Goal: Task Accomplishment & Management: Use online tool/utility

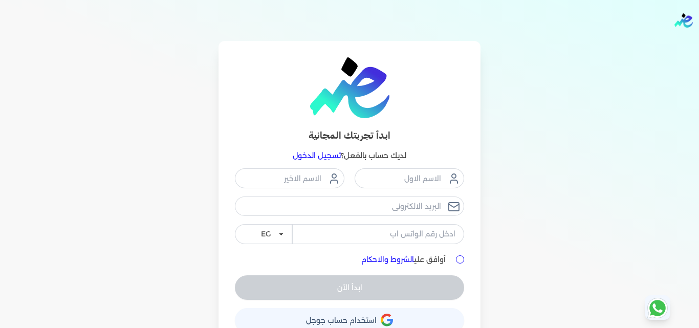
click at [322, 125] on p "لديك حساب بالفعل؟ تسجيل الدخول" at bounding box center [349, 155] width 229 height 13
click at [336, 125] on link "تسجيل الدخول" at bounding box center [317, 155] width 48 height 9
click at [342, 125] on p "لديك حساب بالفعل؟ تسجيل الدخول" at bounding box center [349, 155] width 229 height 13
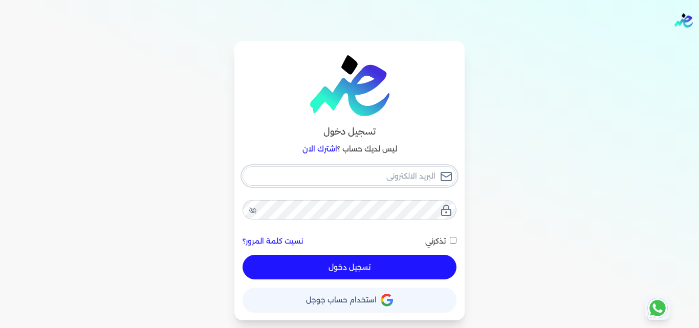
click at [390, 125] on input "email" at bounding box center [350, 175] width 214 height 19
type input "[EMAIL_ADDRESS][DOMAIN_NAME]"
click at [424, 125] on button "تسجيل دخول" at bounding box center [350, 267] width 214 height 25
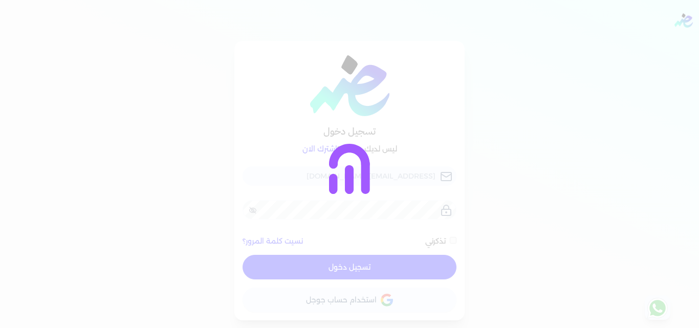
checkbox input "false"
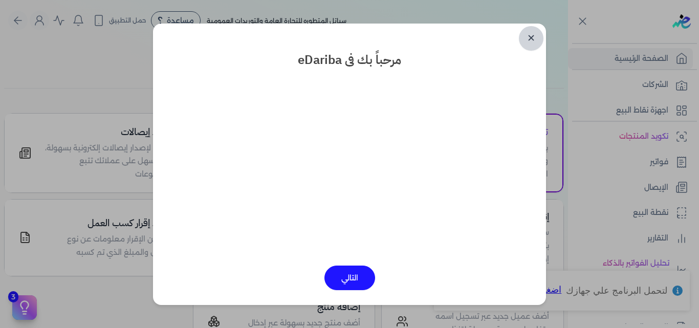
click at [424, 39] on link "✕" at bounding box center [531, 38] width 25 height 25
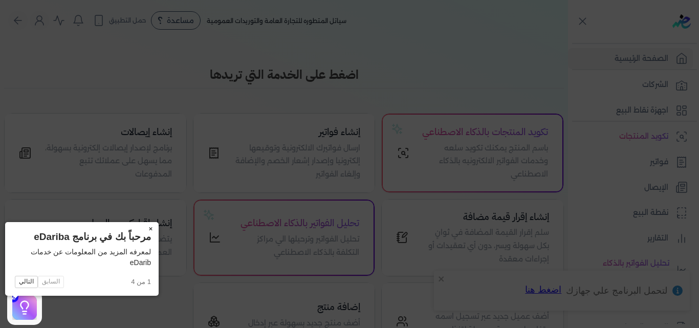
click at [142, 125] on button "×" at bounding box center [150, 229] width 16 height 14
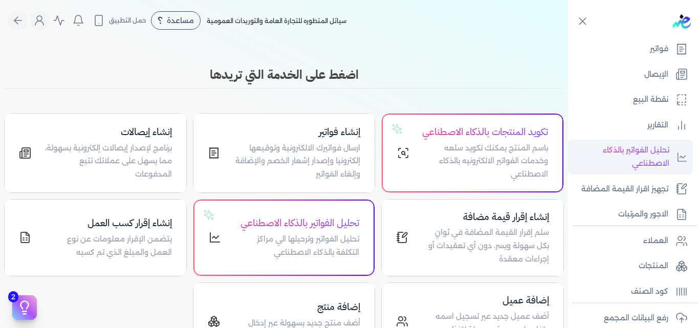
scroll to position [225, 0]
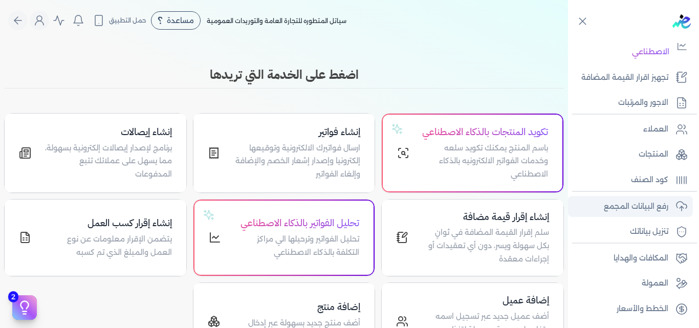
click at [424, 125] on p "رفع البيانات المجمع" at bounding box center [636, 206] width 64 height 13
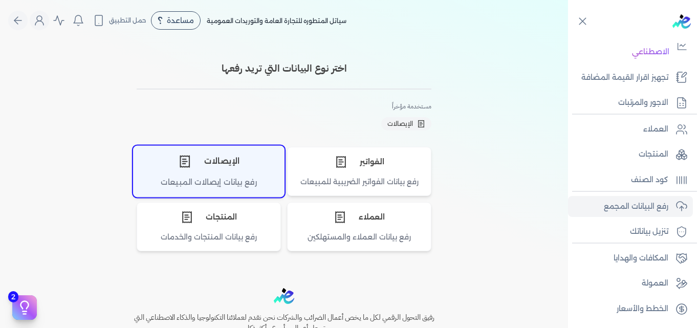
click at [249, 125] on div "الإيصالات" at bounding box center [209, 161] width 150 height 31
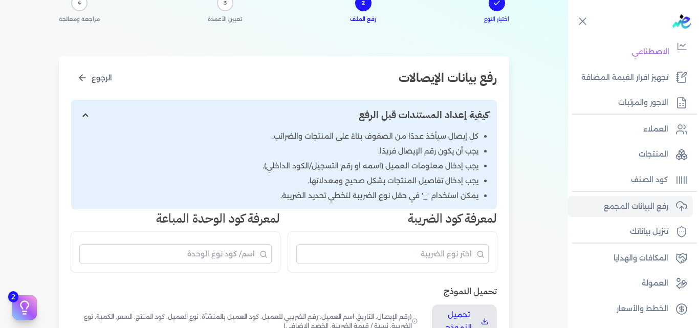
scroll to position [256, 0]
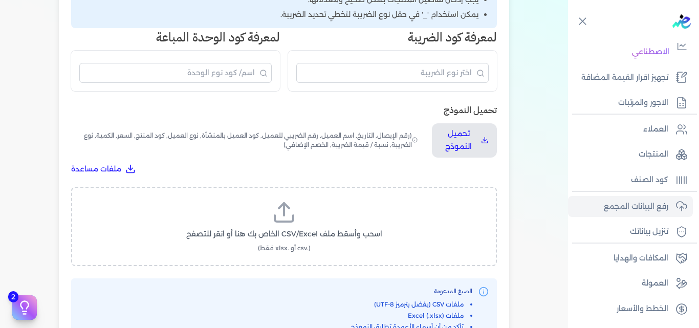
click at [284, 125] on line at bounding box center [284, 209] width 0 height 12
click at [0, 0] on input "اسحب وأسقط ملف CSV/Excel الخاص بك هنا أو انقر للتصفح (.csv أو .xlsx فقط)" at bounding box center [0, 0] width 0 height 0
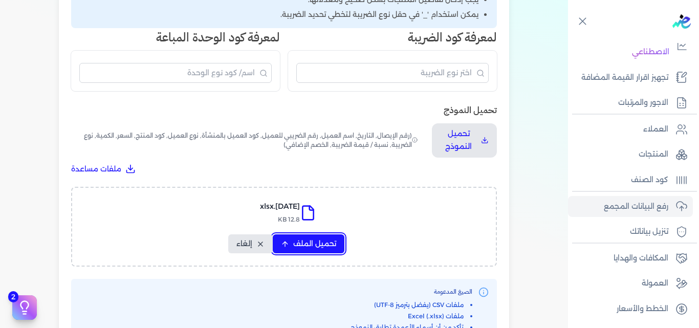
click at [313, 125] on span "تحميل الملف" at bounding box center [314, 243] width 43 height 11
select select "التاريخ"
select select "أسم العميل"
select select "نوع العميل"
select select "وصف البند"
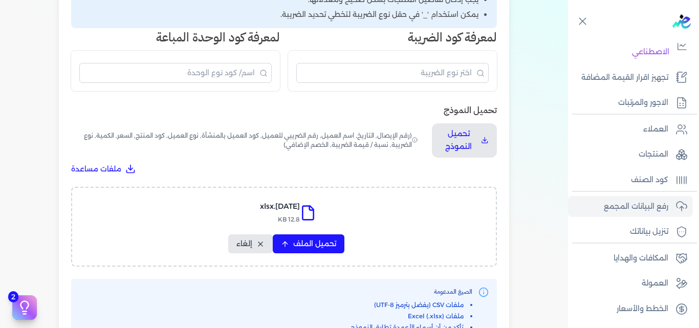
select select "السعر"
select select "الكمية"
select select "نوع الضريبة"
select select "نسبة / قيمة الضريبة"
select select "خصم اضافي"
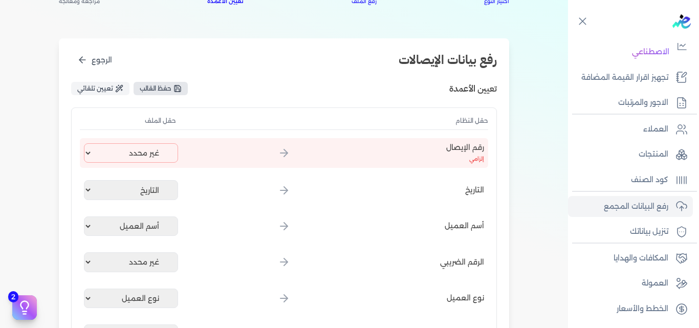
scroll to position [51, 0]
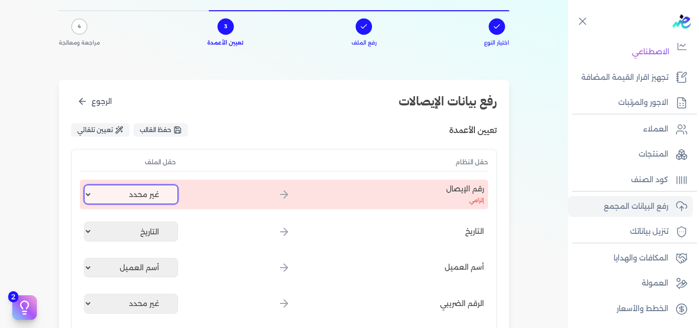
click at [133, 125] on select "غير محدد إيصال رقم التاريخ كود العميل بالمنشأة أسم العميل الرقم الضريبي للعميل …" at bounding box center [131, 194] width 94 height 19
select select "إيصال رقم"
click at [86, 125] on select "غير محدد إيصال رقم التاريخ كود العميل بالمنشأة أسم العميل الرقم الضريبي للعميل …" at bounding box center [131, 194] width 94 height 19
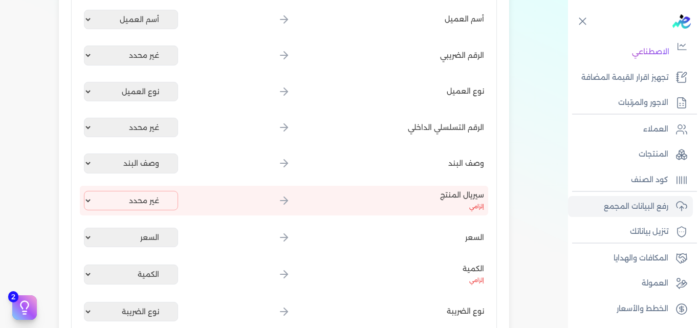
scroll to position [307, 0]
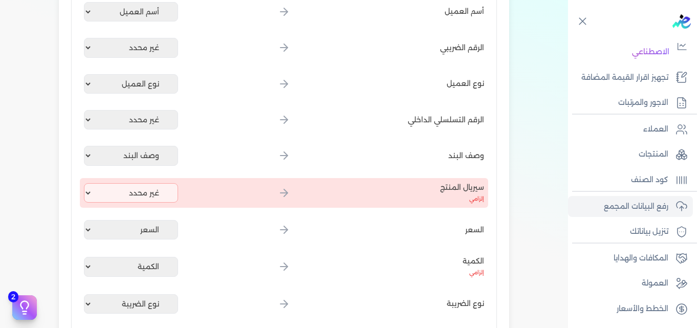
click at [134, 125] on div "سيريال المنتج إلزامي غير محدد إيصال رقم التاريخ كود العميل بالمنشأة أسم العميل …" at bounding box center [284, 193] width 408 height 30
click at [134, 125] on select "غير محدد إيصال رقم التاريخ كود العميل بالمنشأة أسم العميل الرقم الضريبي للعميل …" at bounding box center [131, 192] width 94 height 19
select select "كود المنتج الداخلي"
click at [86, 125] on select "غير محدد إيصال رقم التاريخ كود العميل بالمنشأة أسم العميل الرقم الضريبي للعميل …" at bounding box center [131, 192] width 94 height 19
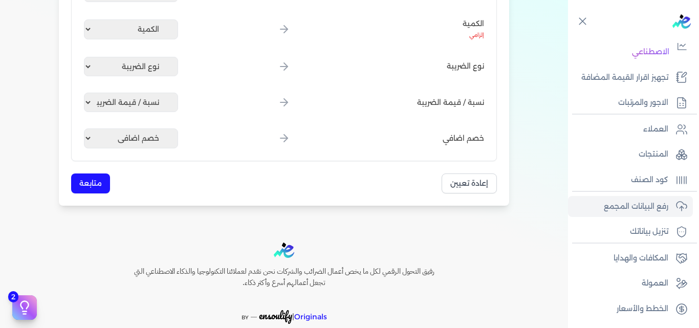
scroll to position [563, 0]
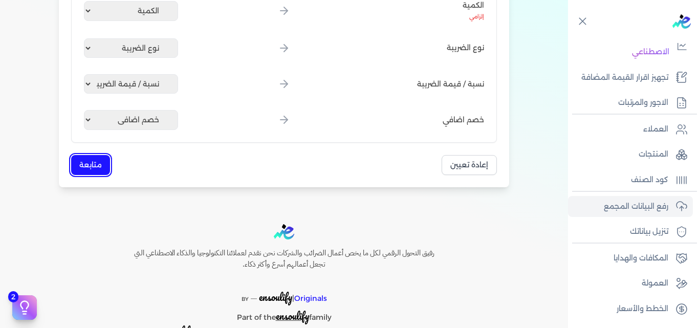
click at [105, 125] on button "متابعة" at bounding box center [90, 165] width 39 height 20
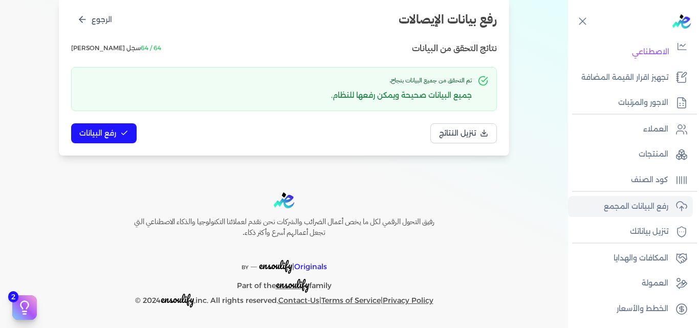
scroll to position [133, 0]
click at [122, 125] on icon at bounding box center [124, 133] width 8 height 8
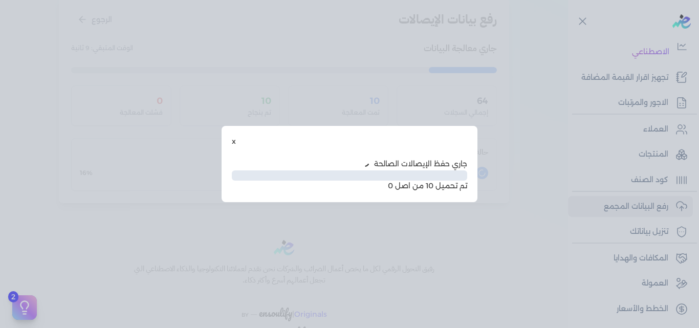
scroll to position [77, 0]
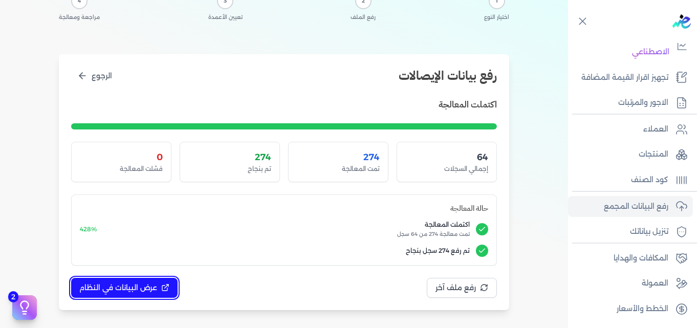
click at [124, 125] on span "عرض البيانات في النظام" at bounding box center [118, 287] width 78 height 11
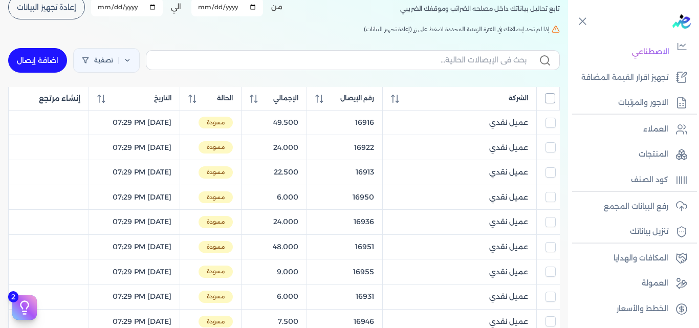
click at [424, 99] on input "All items unselected" at bounding box center [550, 98] width 10 height 10
checkbox input "true"
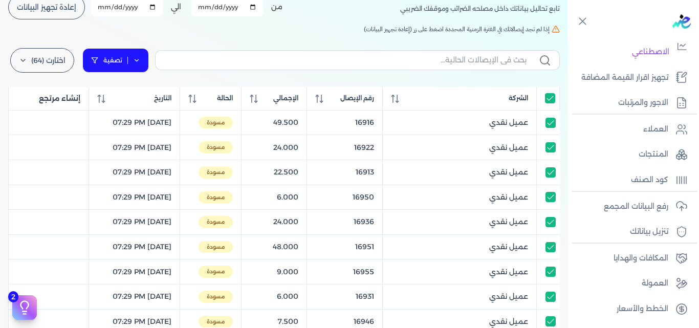
click at [142, 64] on link "تصفية" at bounding box center [115, 60] width 67 height 25
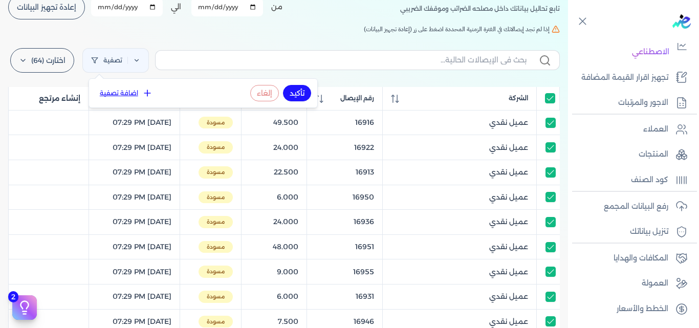
click at [136, 90] on button "اضافة تصفية" at bounding box center [126, 93] width 62 height 12
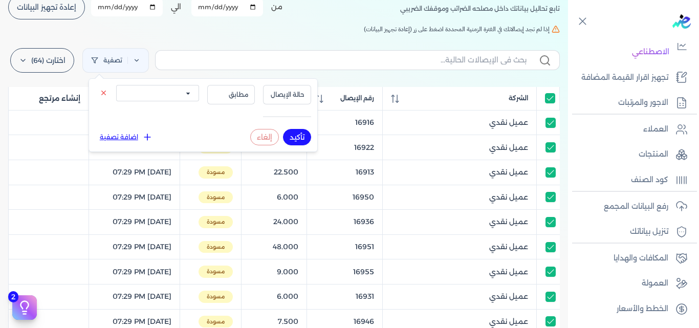
click at [165, 97] on select "الكل مقبولة غير مقبولة يتم مراجعتها ملغية مرفوضة مسودة" at bounding box center [157, 93] width 83 height 16
select select "draft"
click at [116, 85] on select "الكل مقبولة غير مقبولة يتم مراجعتها ملغية مرفوضة مسودة" at bounding box center [157, 93] width 83 height 16
click at [306, 125] on button "تأكيد" at bounding box center [297, 137] width 28 height 16
click at [237, 33] on h5 "إذا لم تجد إيصالاتك في الفترة الزمنية المحددة اضغط على زر (إعادة تجهيز البيانات)" at bounding box center [284, 29] width 552 height 9
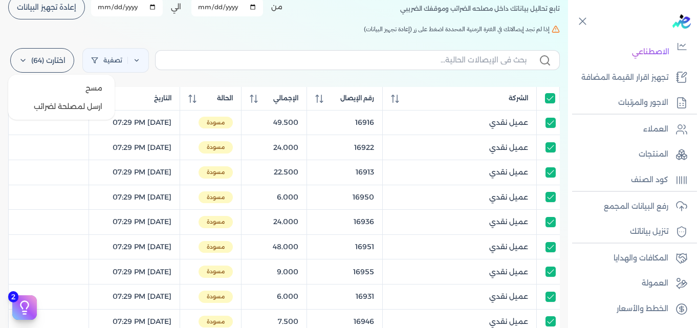
click at [48, 57] on label "اختارت (64)" at bounding box center [42, 60] width 64 height 25
click at [57, 105] on button "ارسل لمصلحة لضرائب" at bounding box center [61, 106] width 98 height 18
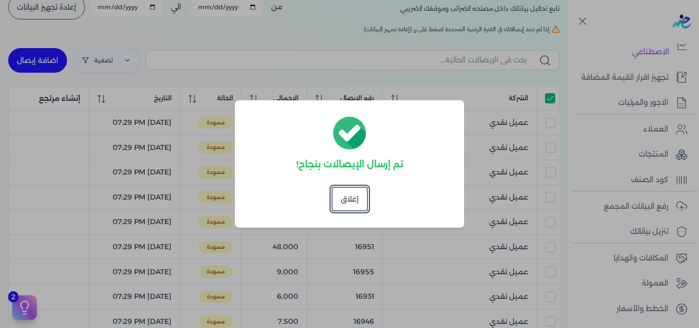
checkbox input "true"
click at [347, 125] on button "إغلاق" at bounding box center [350, 199] width 36 height 25
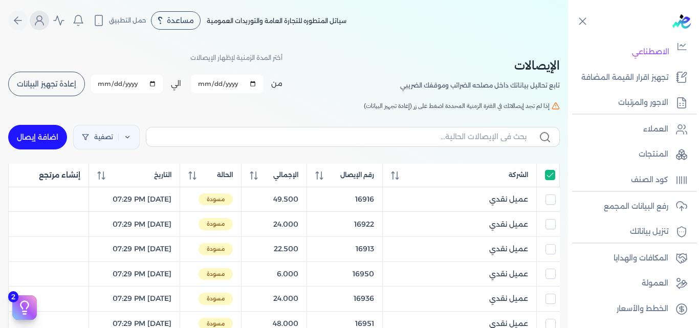
click at [43, 22] on icon "Global" at bounding box center [39, 23] width 8 height 4
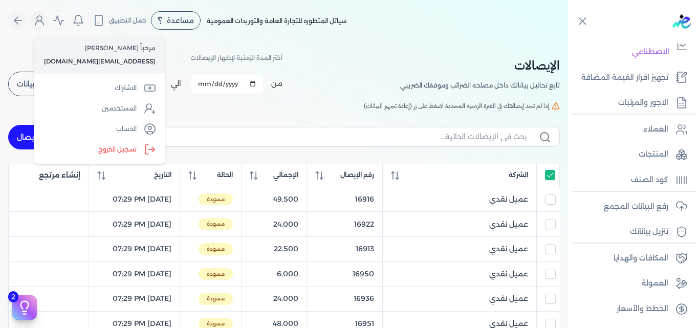
click at [117, 125] on label "تسجيل الخروج" at bounding box center [99, 149] width 123 height 20
click at [424, 41] on input "Close" at bounding box center [568, 41] width 0 height 0
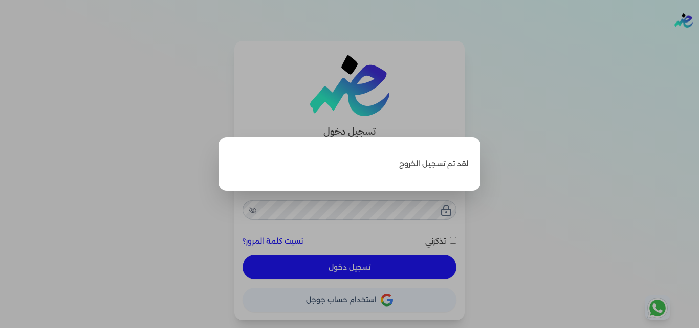
click at [424, 114] on label "Close" at bounding box center [349, 164] width 699 height 328
click at [424, 41] on input "Close" at bounding box center [699, 41] width 0 height 0
